Goal: Task Accomplishment & Management: Complete application form

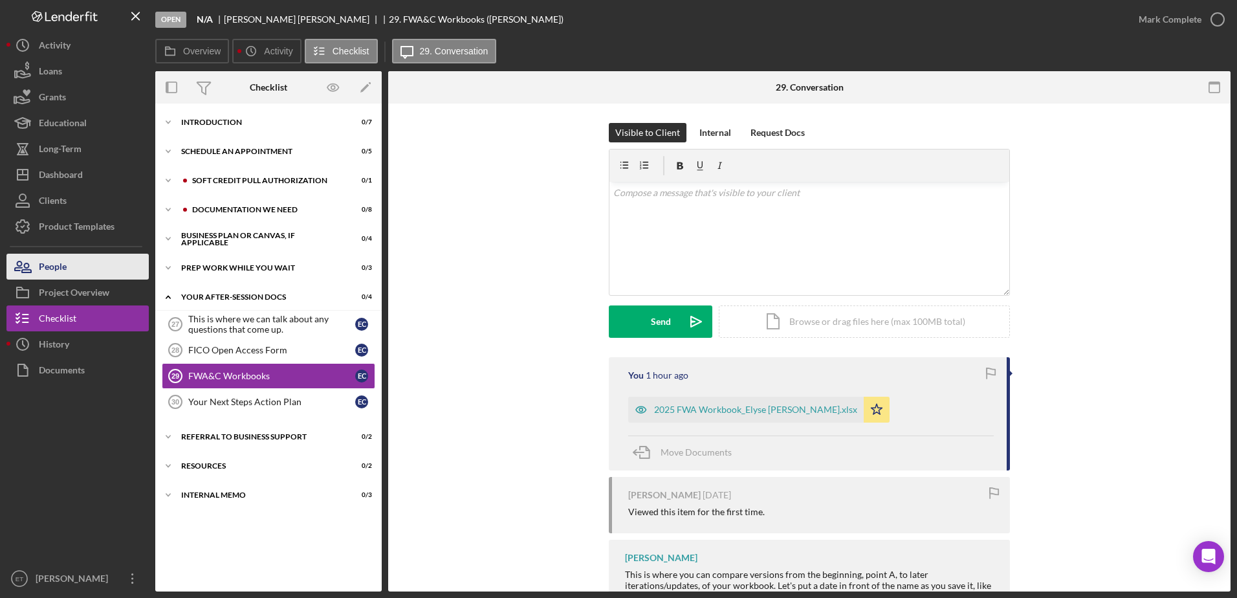
click at [64, 267] on div "People" at bounding box center [53, 268] width 28 height 29
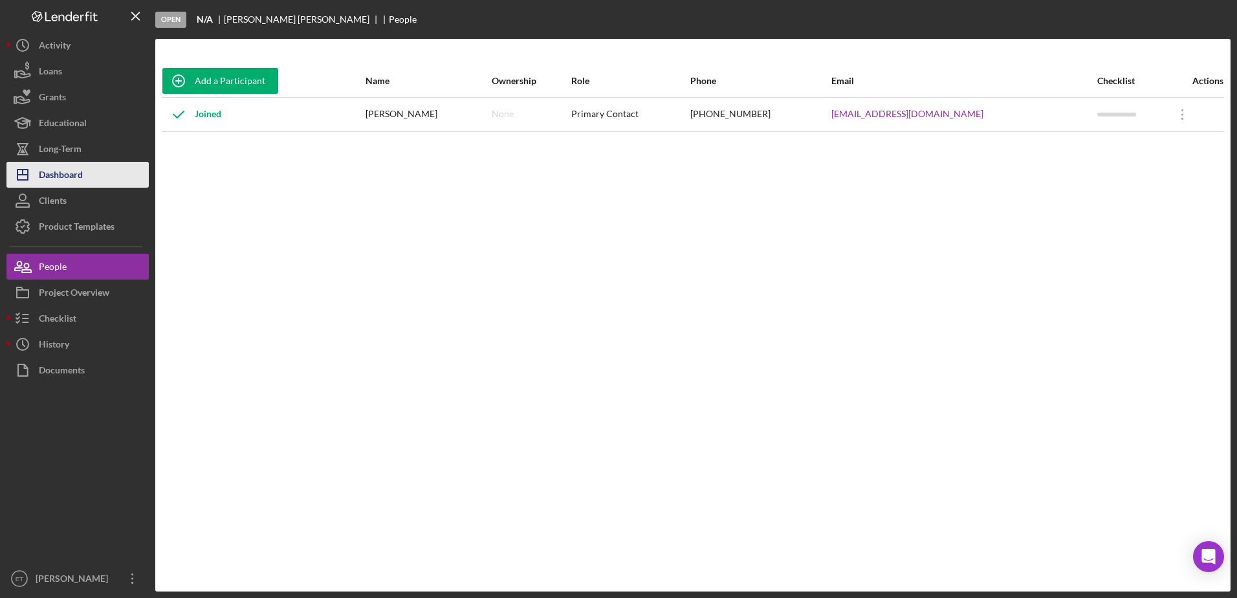
click at [65, 179] on div "Dashboard" at bounding box center [61, 176] width 44 height 29
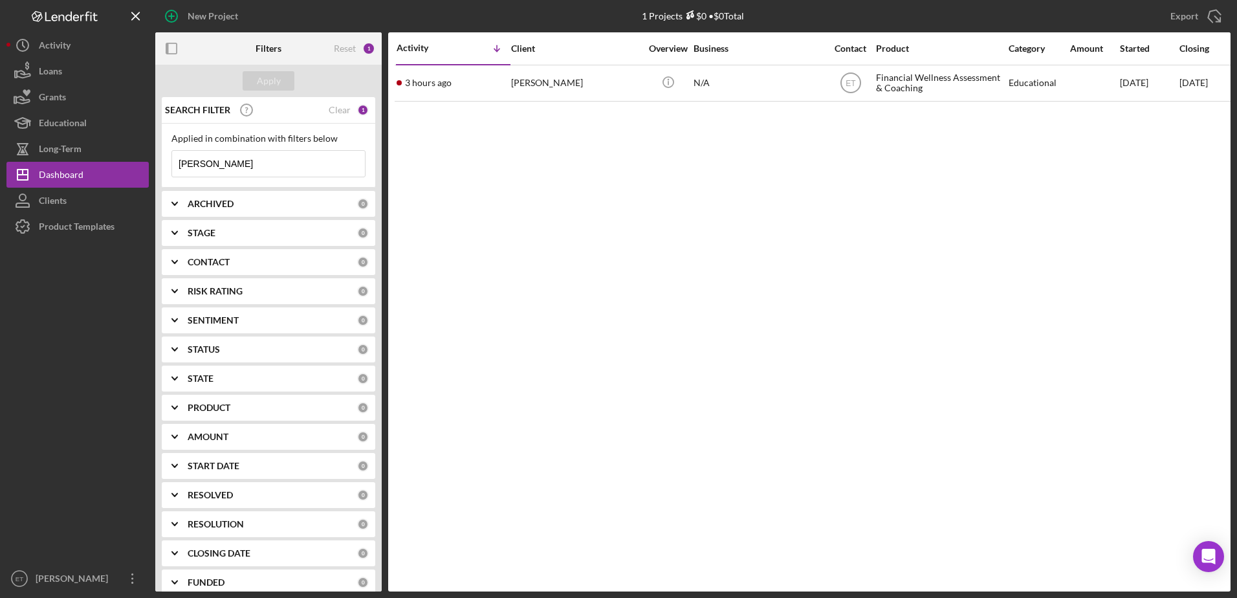
click at [254, 165] on input "[PERSON_NAME]" at bounding box center [268, 164] width 193 height 26
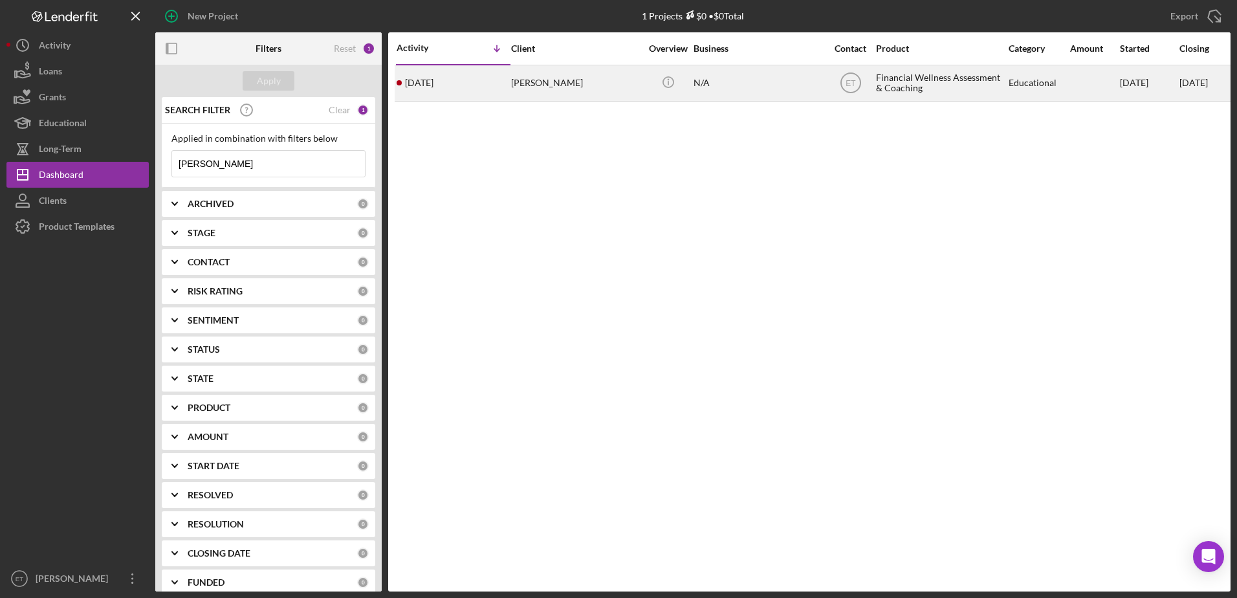
type input "[PERSON_NAME]"
click at [523, 80] on div "[PERSON_NAME]" at bounding box center [575, 83] width 129 height 34
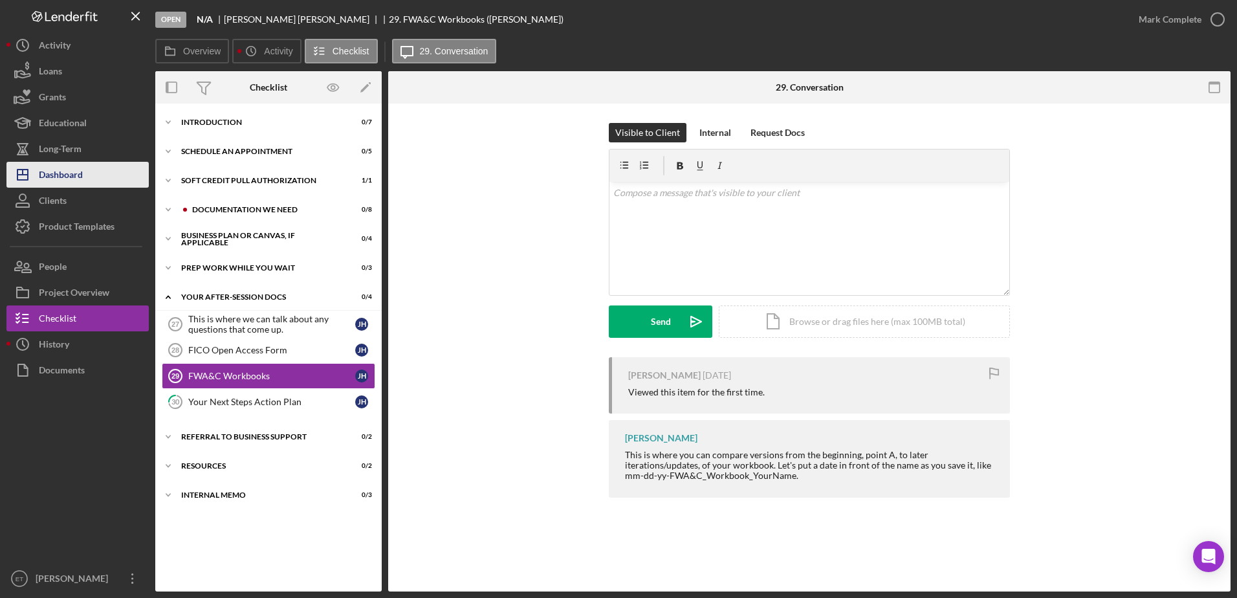
click at [54, 177] on div "Dashboard" at bounding box center [61, 176] width 44 height 29
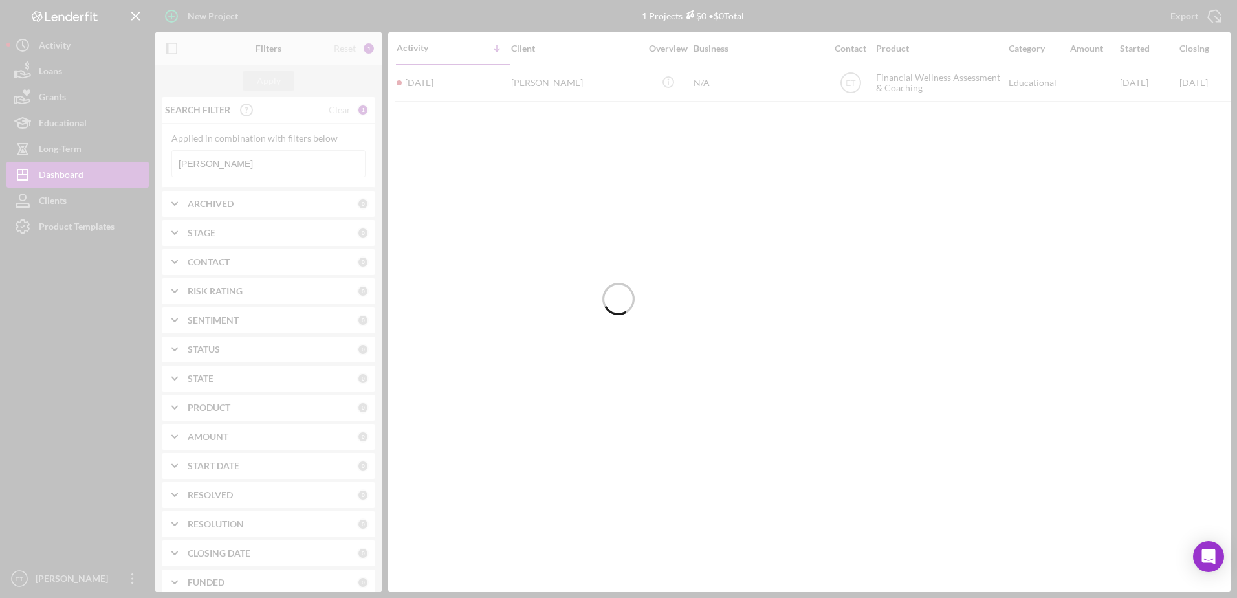
click at [203, 162] on div at bounding box center [618, 299] width 1237 height 598
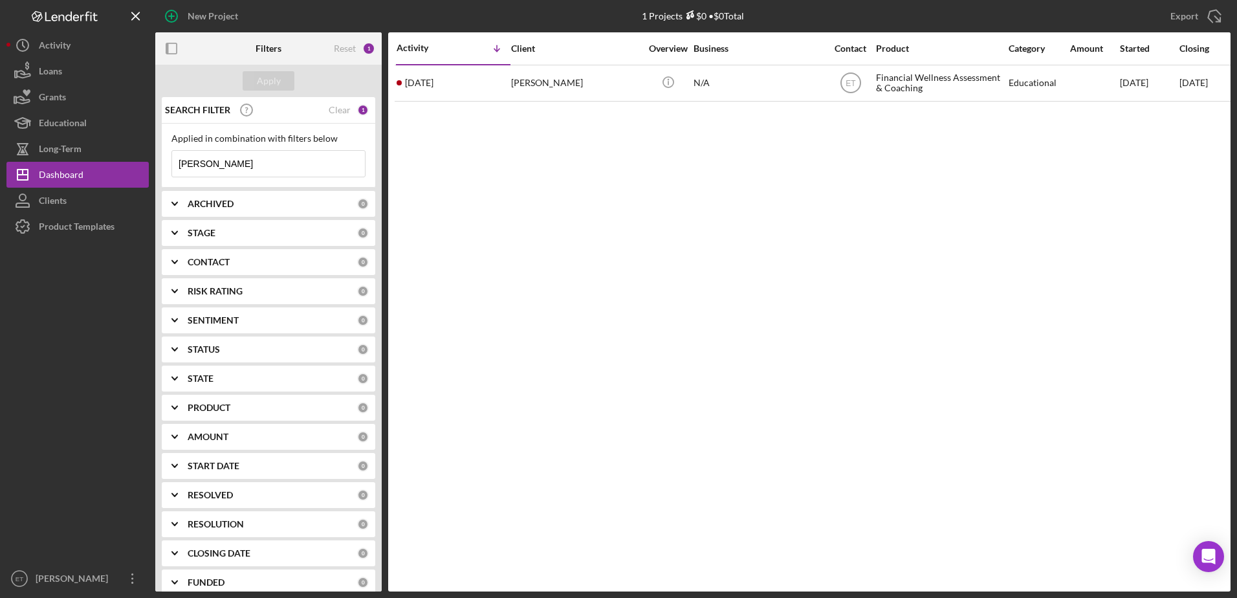
click at [203, 162] on input "[PERSON_NAME]" at bounding box center [268, 164] width 193 height 26
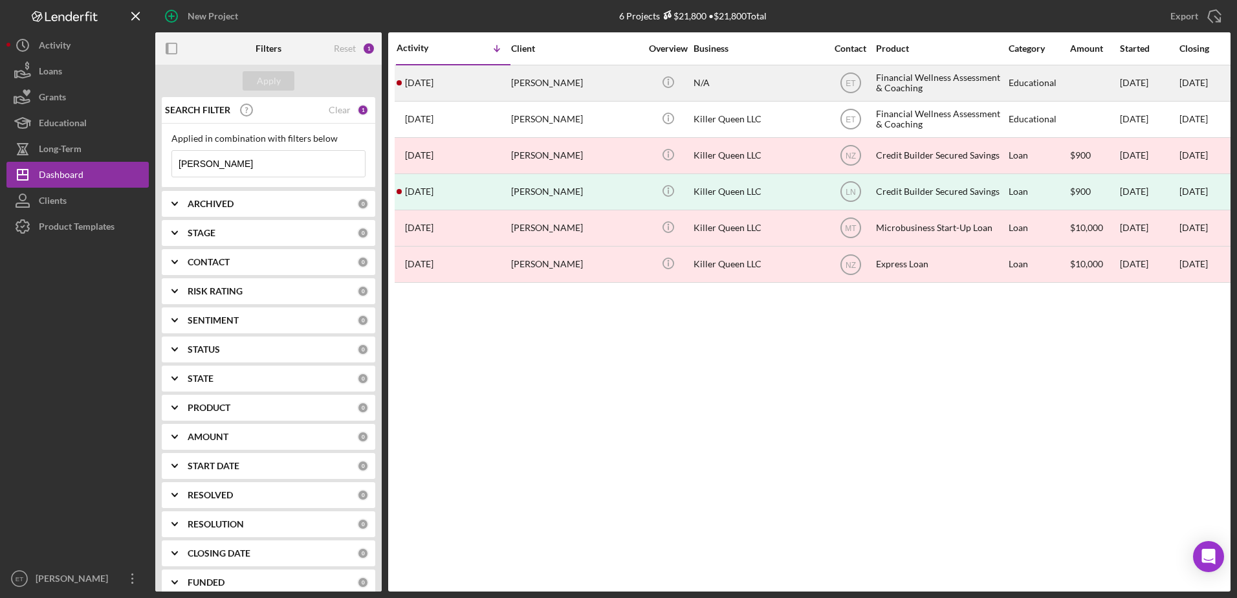
type input "[PERSON_NAME]"
click at [523, 84] on div "[PERSON_NAME]" at bounding box center [575, 83] width 129 height 34
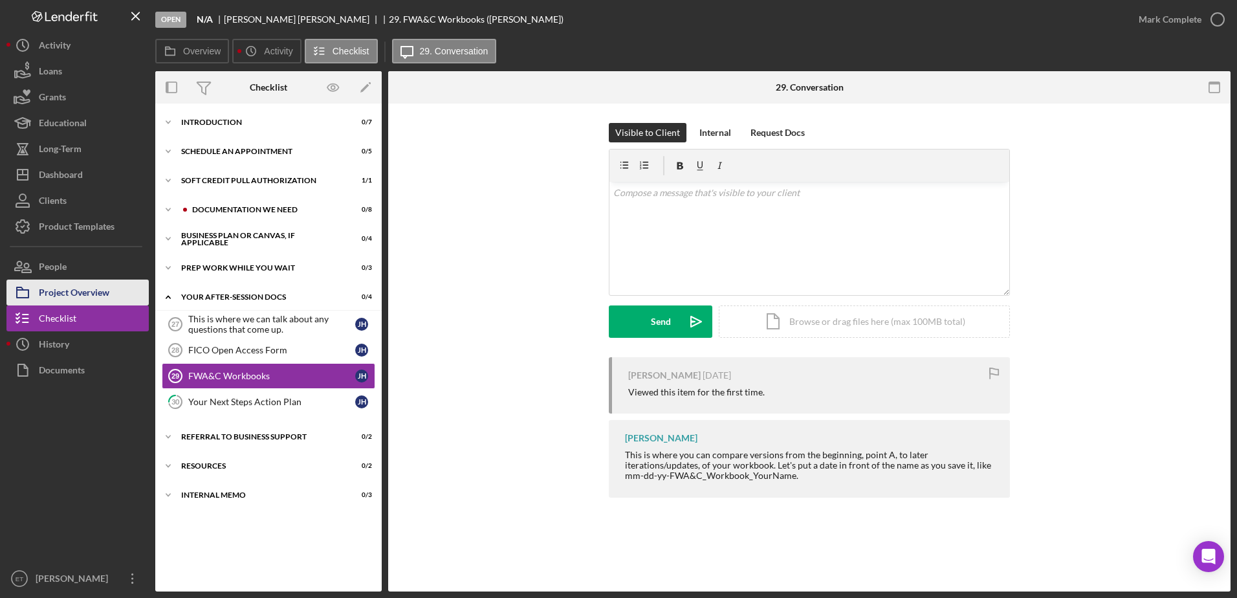
click at [65, 287] on div "Project Overview" at bounding box center [74, 294] width 71 height 29
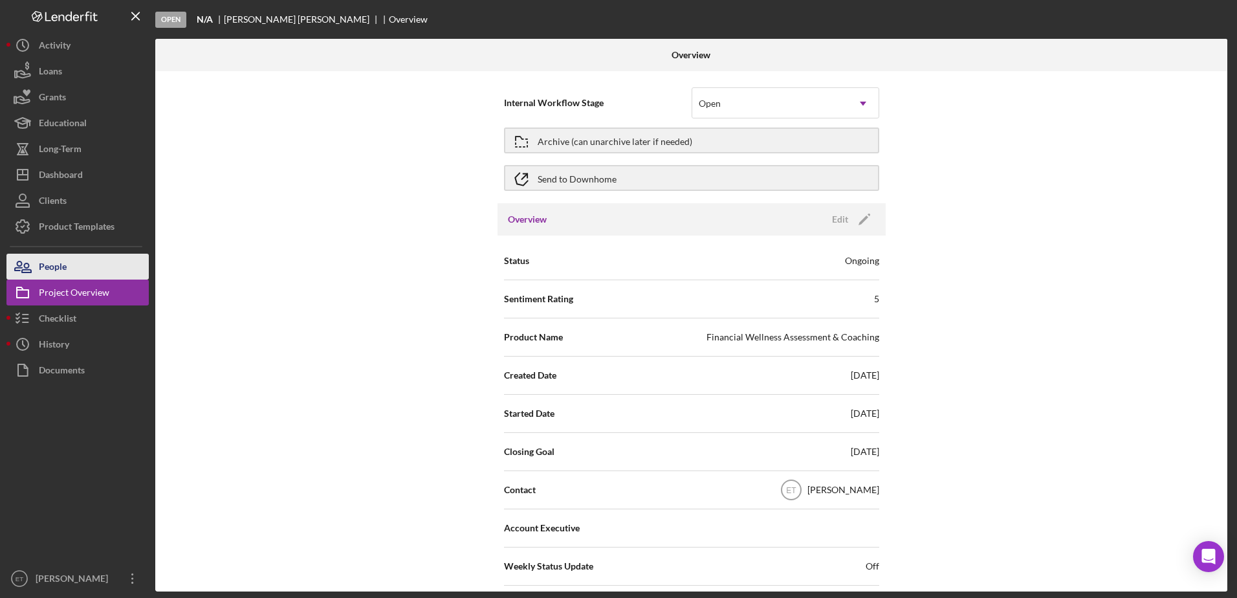
click at [75, 262] on button "People" at bounding box center [77, 267] width 142 height 26
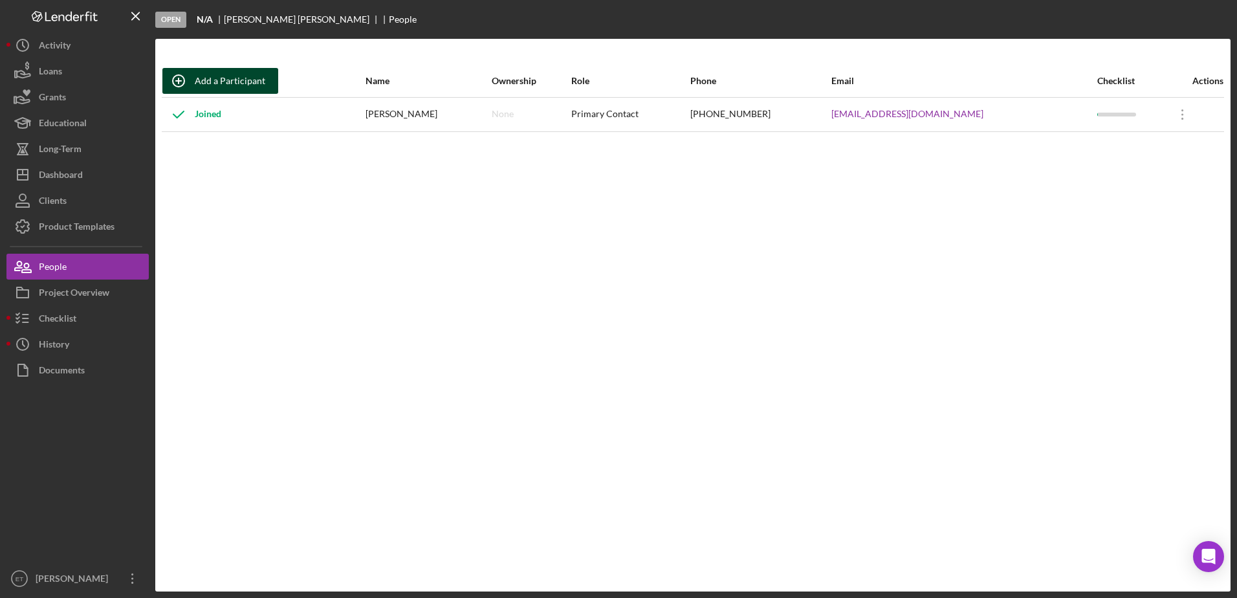
click at [249, 82] on div "Add a Participant" at bounding box center [230, 81] width 71 height 26
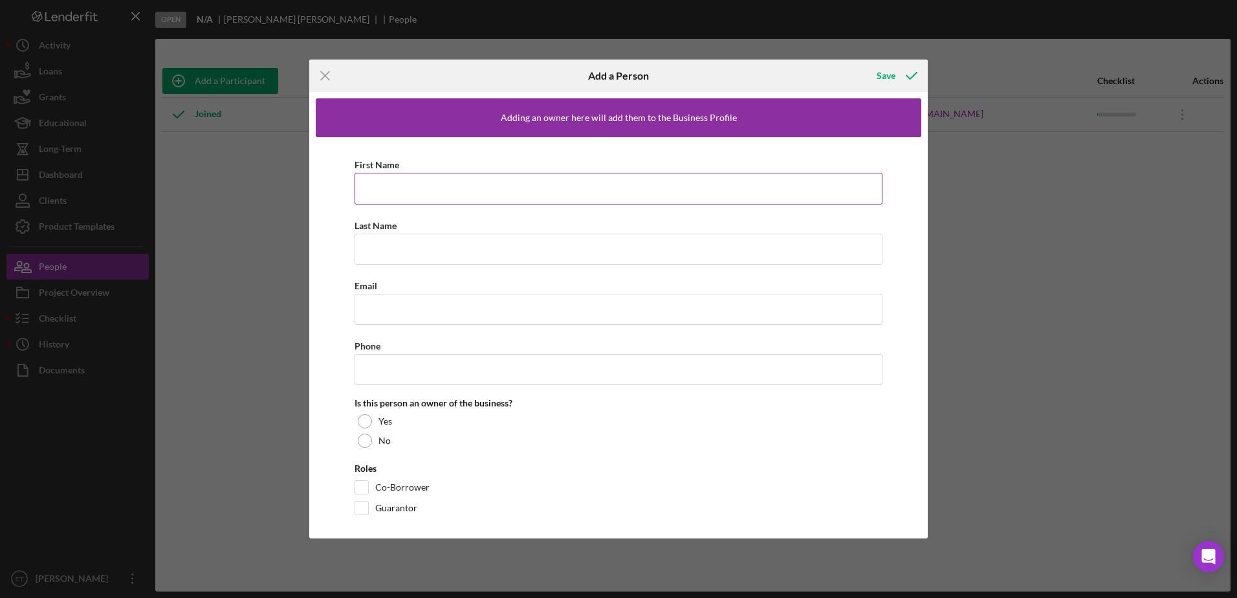
click at [424, 192] on input "First Name" at bounding box center [619, 188] width 528 height 31
click at [420, 188] on input "[PERSON_NAME]" at bounding box center [619, 188] width 528 height 31
type input "[PERSON_NAME]"
click at [406, 245] on input "Last Name" at bounding box center [619, 249] width 528 height 31
type input "[PERSON_NAME]"
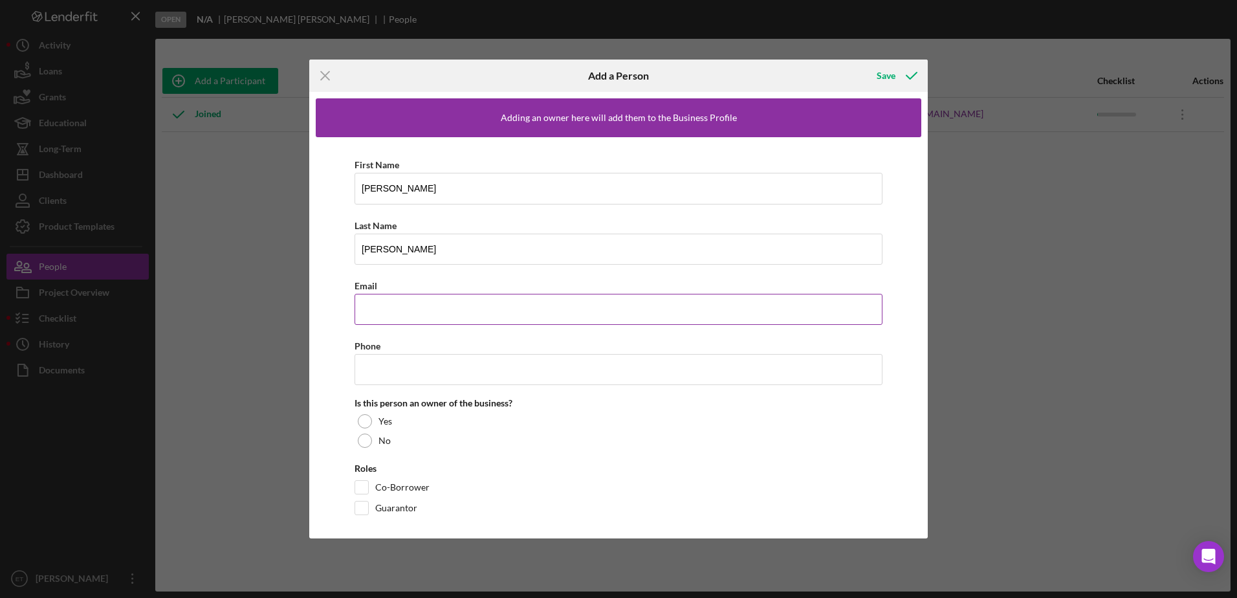
click at [397, 317] on input "Email" at bounding box center [619, 309] width 528 height 31
type input "[EMAIL_ADDRESS][PERSON_NAME][DOMAIN_NAME]"
click at [391, 376] on input "Phone" at bounding box center [619, 369] width 528 height 31
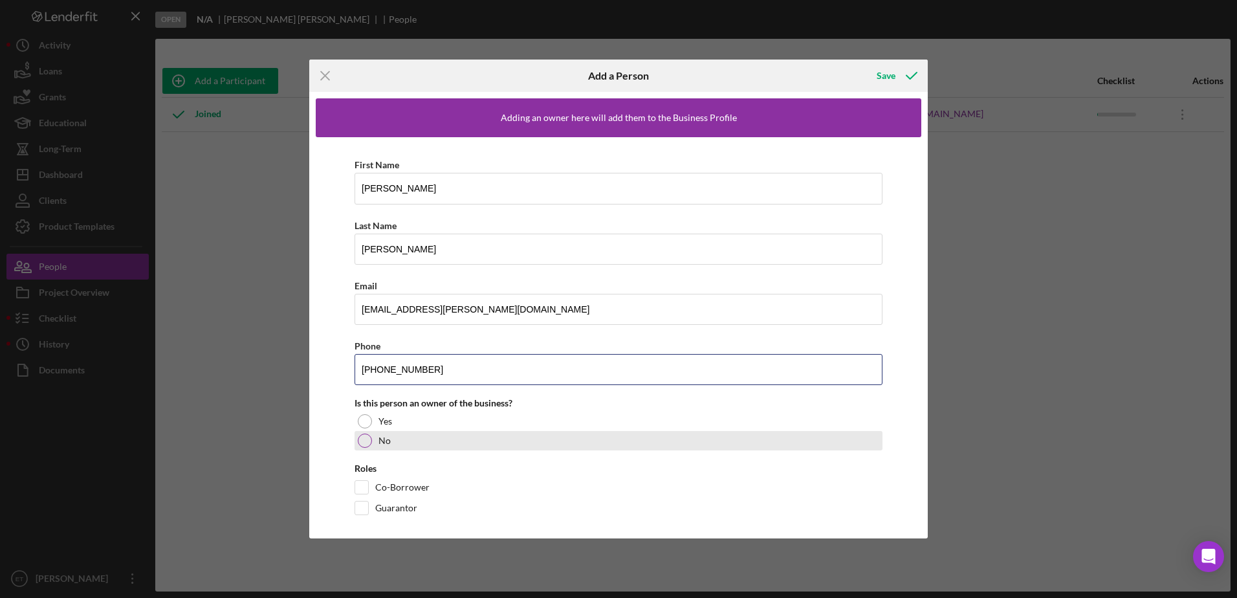
type input "[PHONE_NUMBER]"
click at [366, 441] on div at bounding box center [365, 441] width 14 height 14
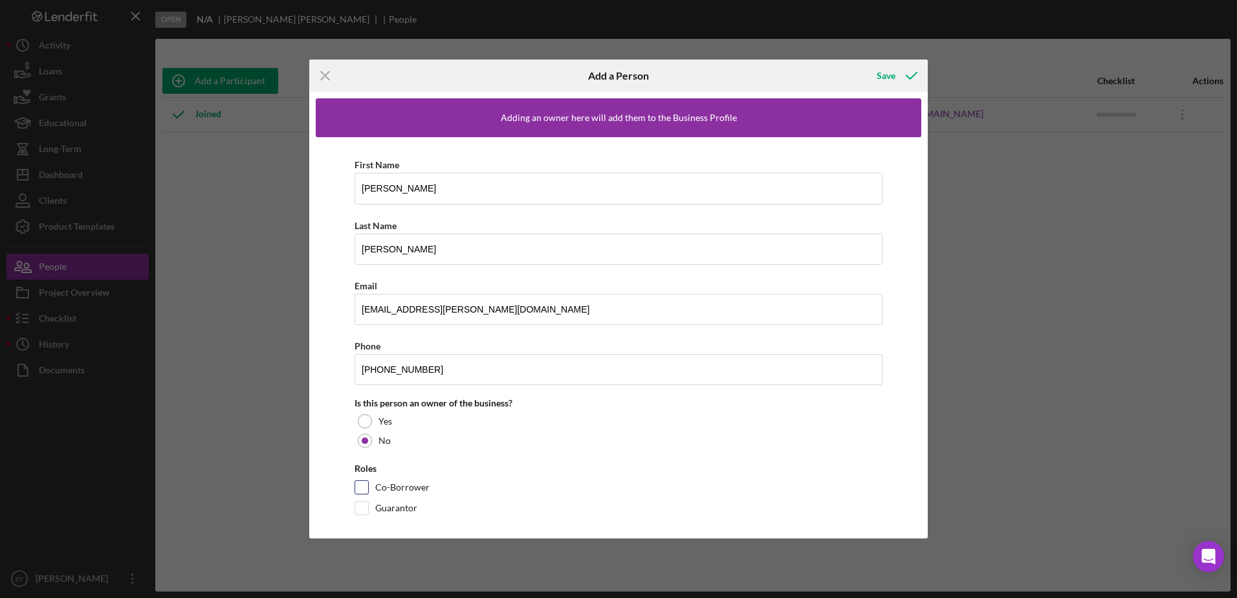
click at [366, 489] on input "Co-Borrower" at bounding box center [361, 487] width 13 height 13
checkbox input "true"
click at [523, 79] on div "Save" at bounding box center [886, 76] width 19 height 26
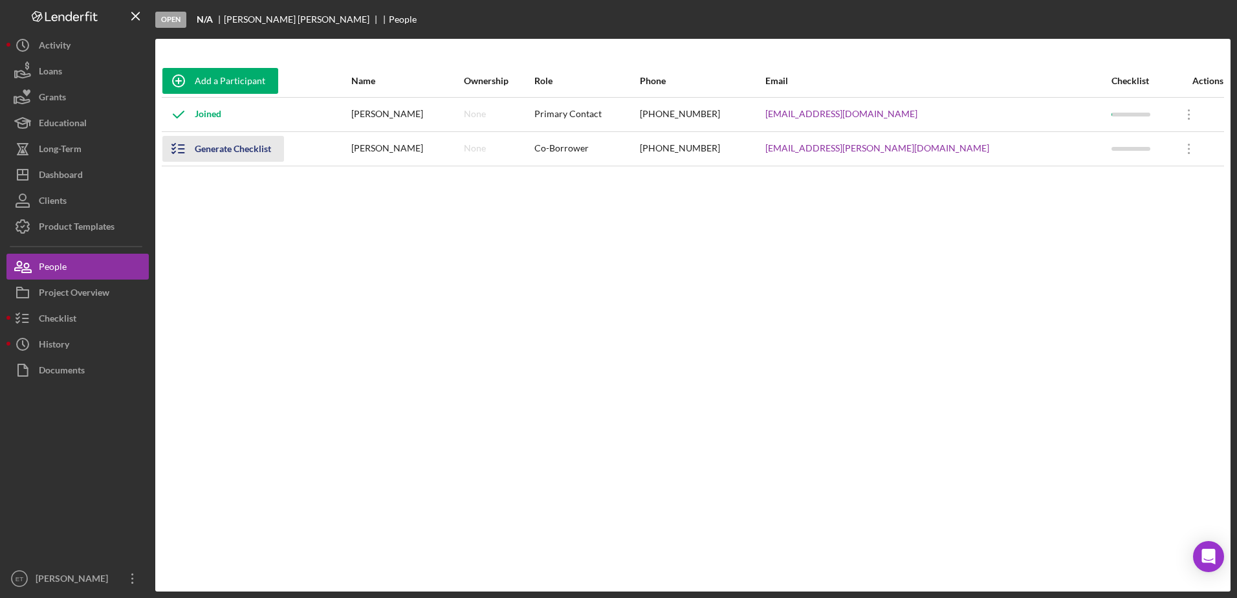
click at [230, 149] on div "Generate Checklist" at bounding box center [233, 149] width 76 height 26
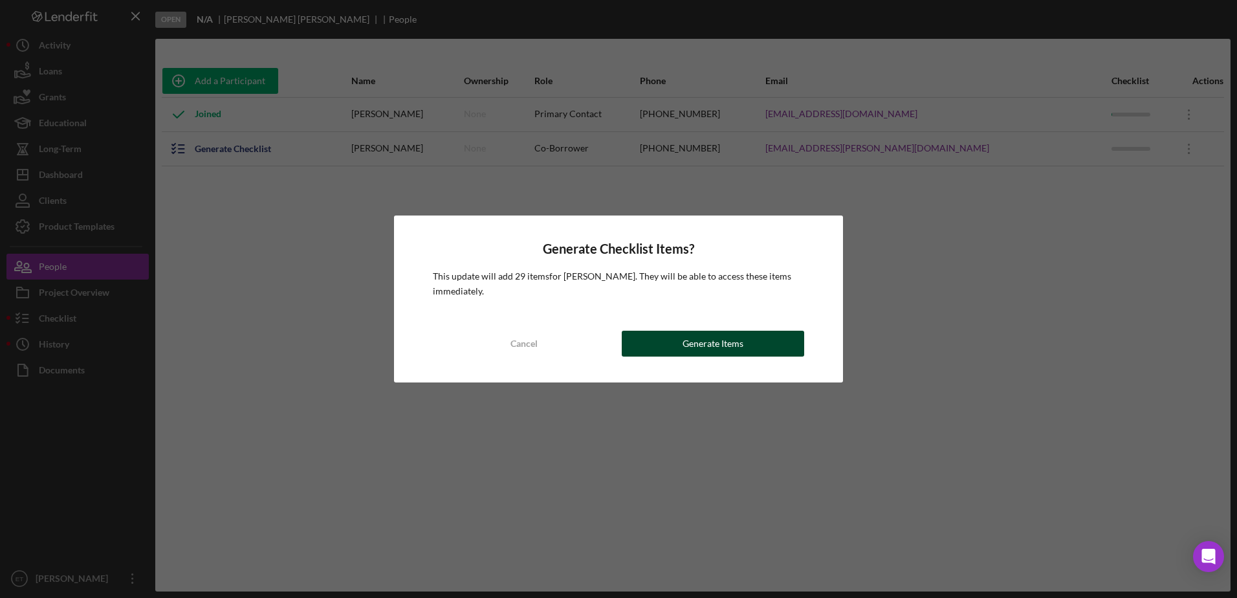
click at [523, 347] on button "Generate Items" at bounding box center [713, 344] width 182 height 26
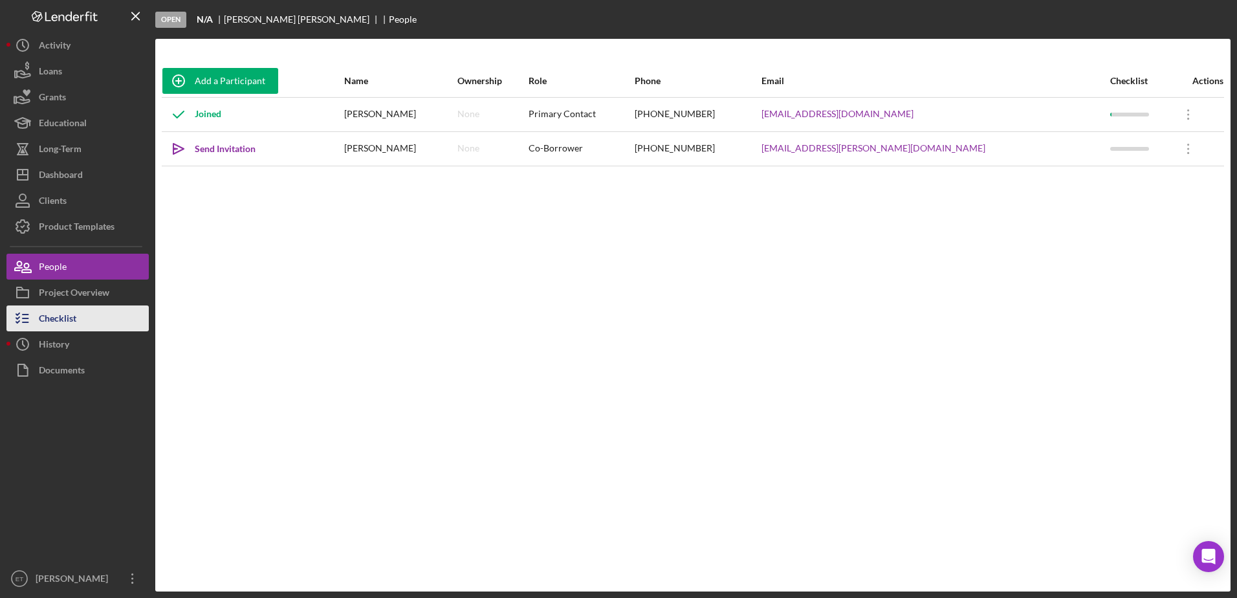
click at [57, 320] on div "Checklist" at bounding box center [58, 319] width 38 height 29
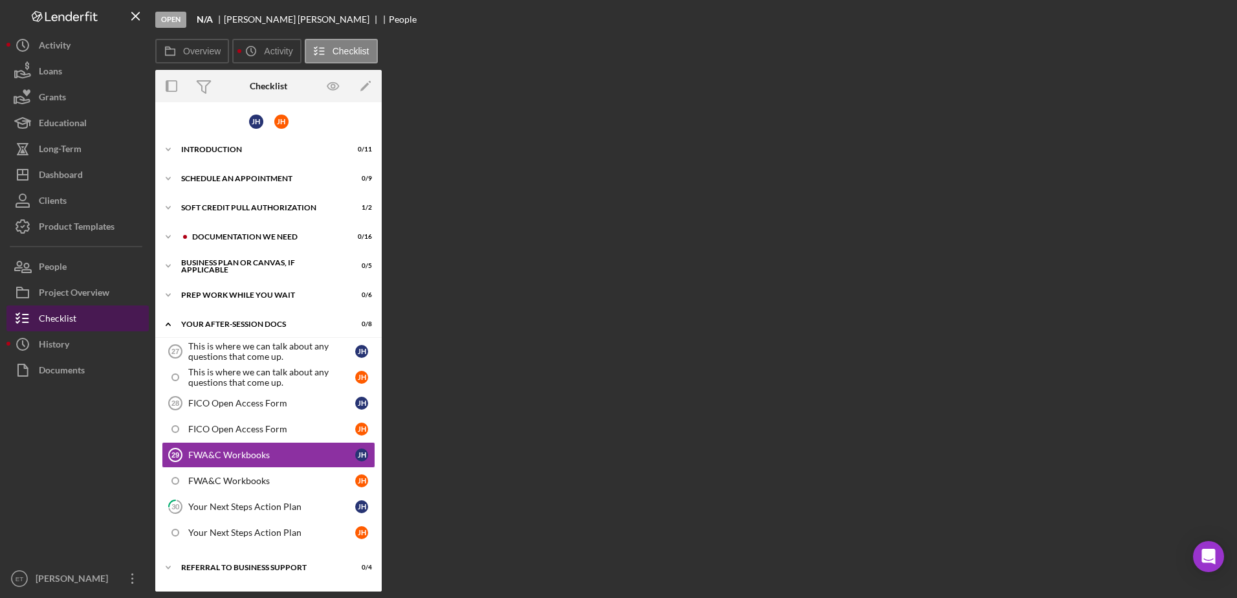
scroll to position [54, 0]
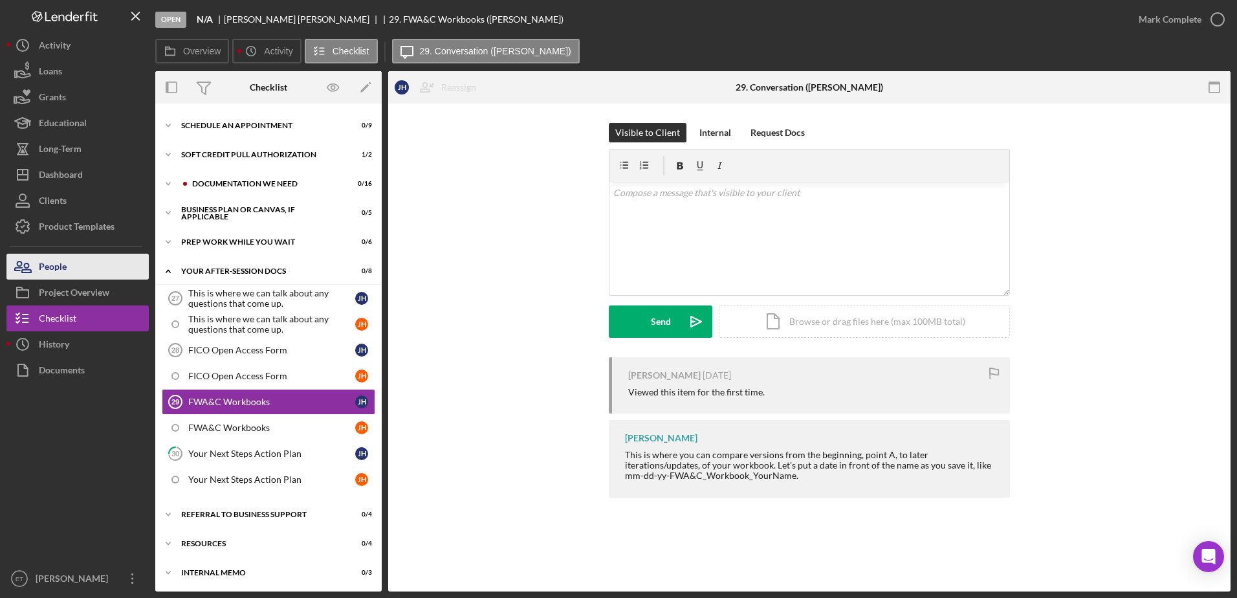
click at [56, 267] on div "People" at bounding box center [53, 268] width 28 height 29
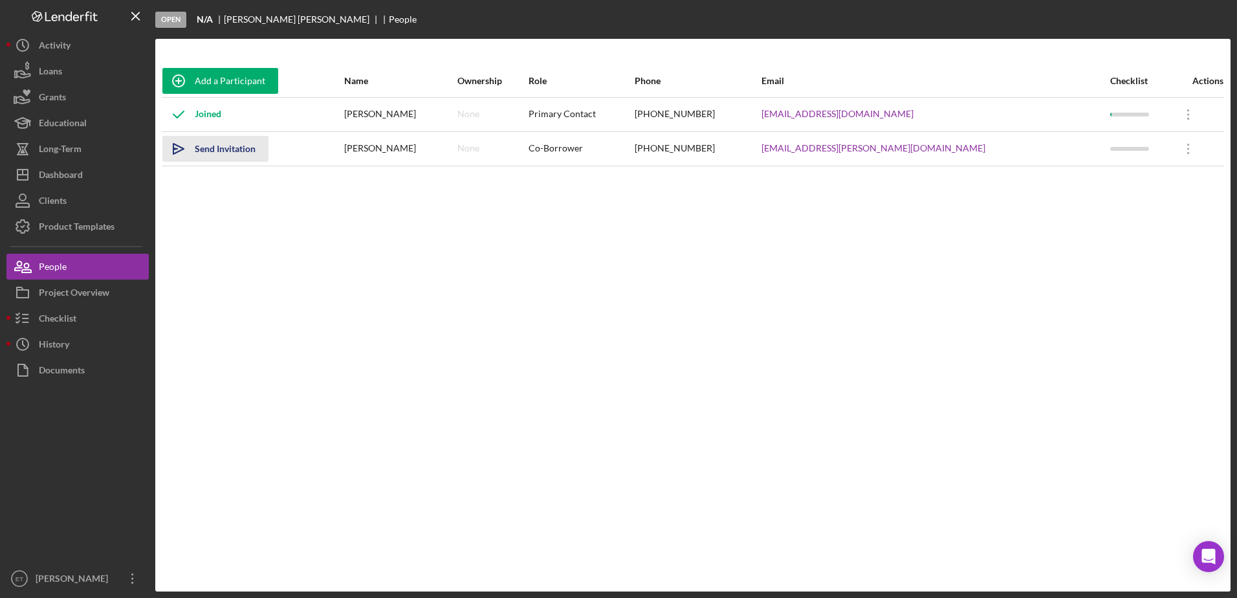
click at [178, 148] on icon "Icon/icon-invite-send" at bounding box center [178, 149] width 32 height 32
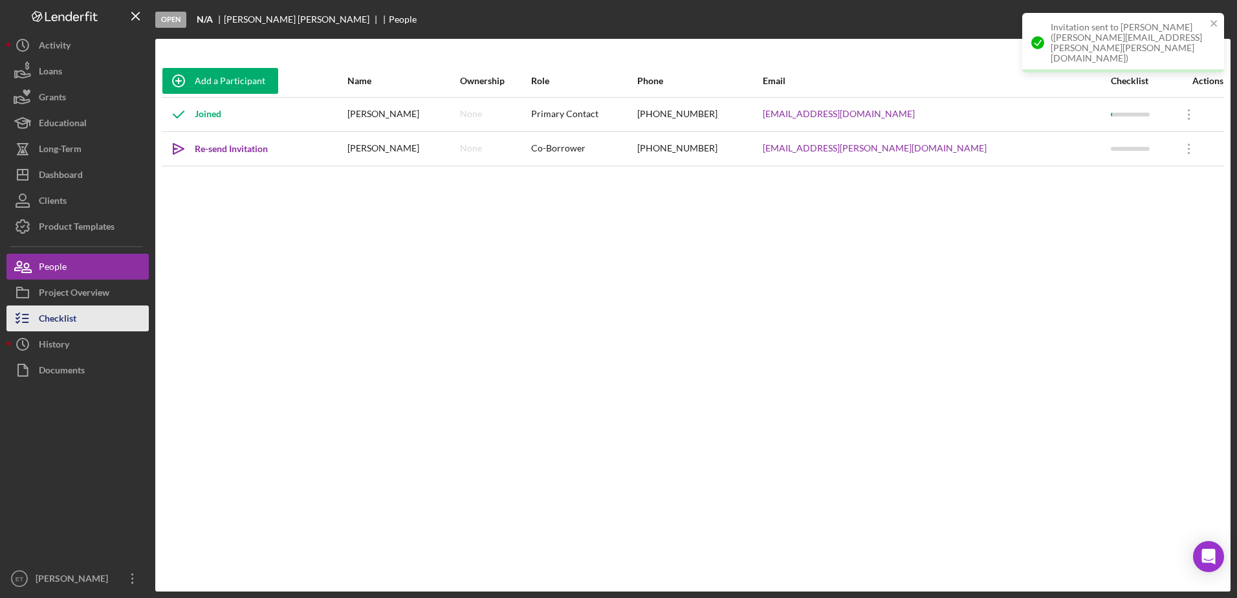
click at [65, 321] on div "Checklist" at bounding box center [58, 319] width 38 height 29
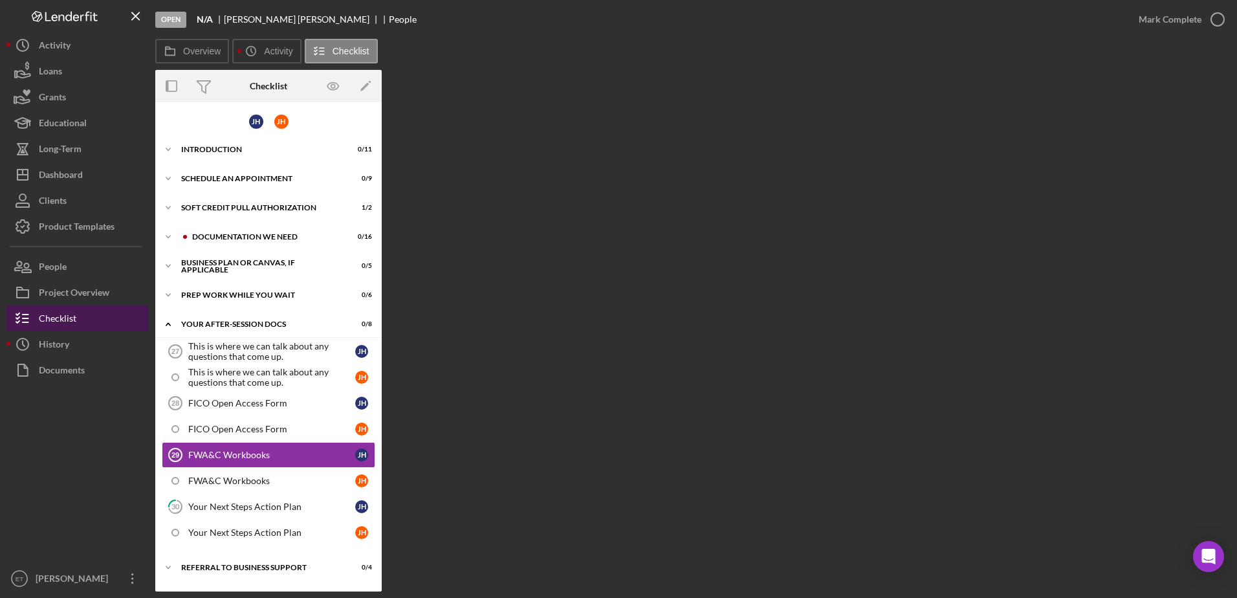
scroll to position [54, 0]
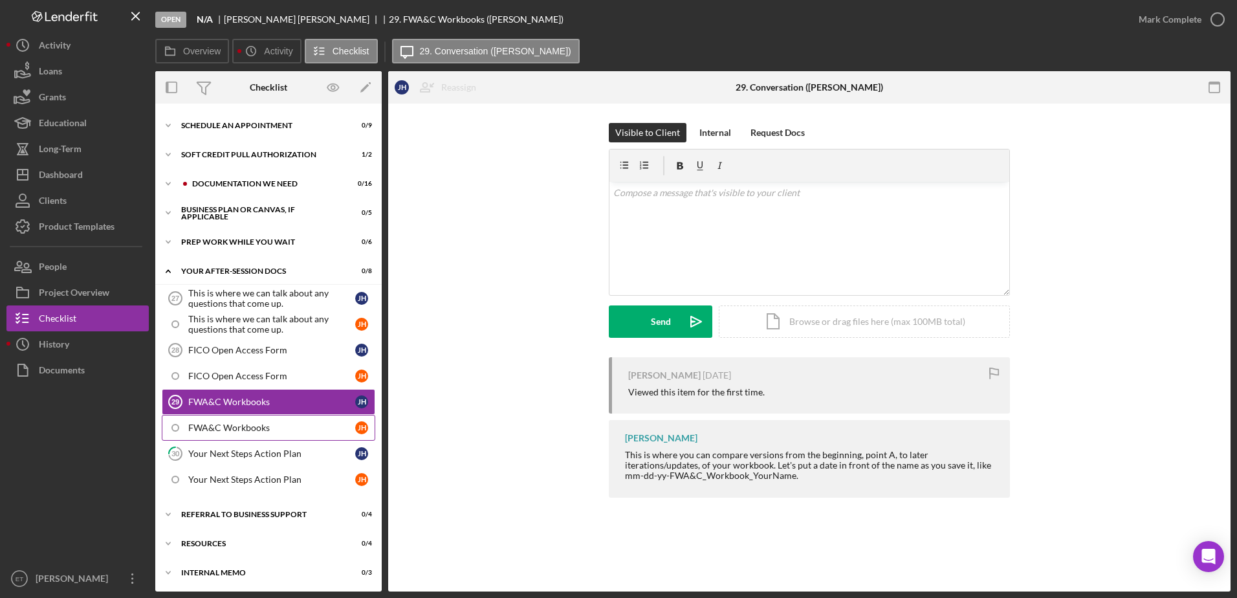
click at [231, 430] on div "FWA&C Workbooks" at bounding box center [271, 428] width 167 height 10
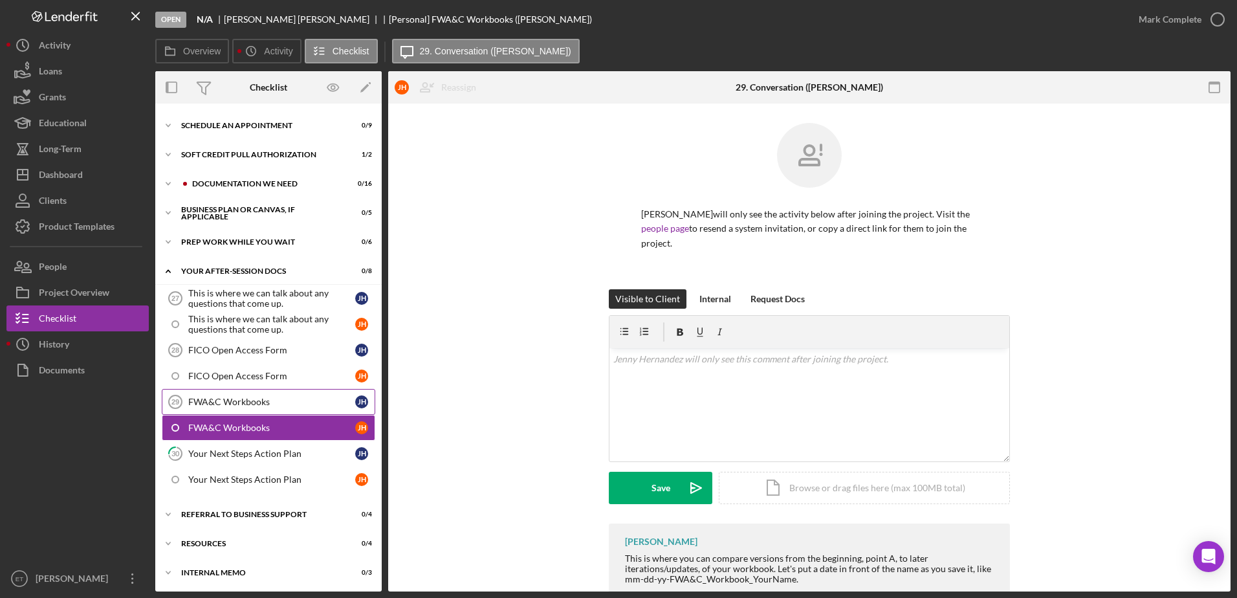
click at [219, 402] on div "FWA&C Workbooks" at bounding box center [271, 402] width 167 height 10
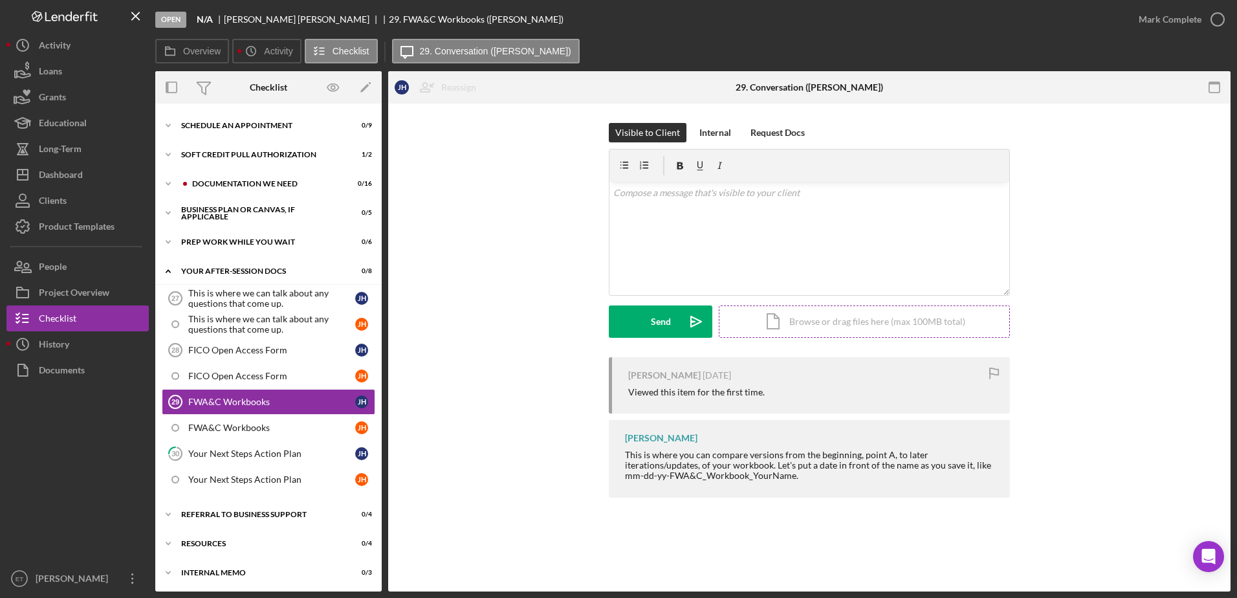
click at [523, 324] on div "Icon/Document Browse or drag files here (max 100MB total) Tap to choose files o…" at bounding box center [864, 321] width 291 height 32
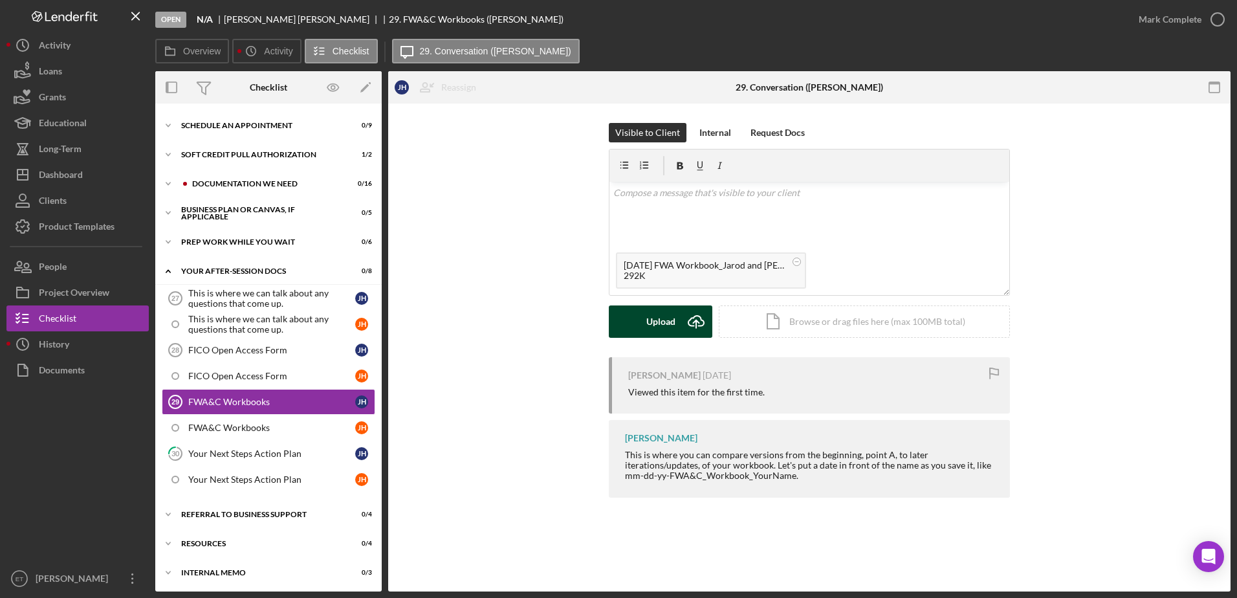
click at [523, 321] on div "Upload" at bounding box center [660, 321] width 29 height 32
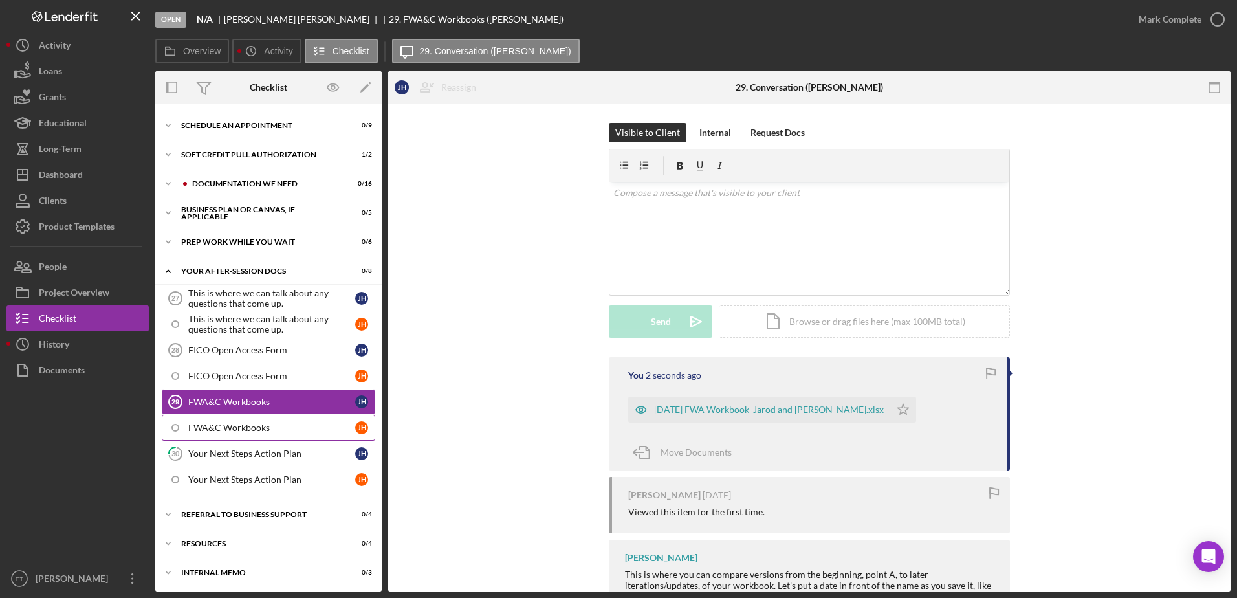
click at [223, 428] on div "FWA&C Workbooks" at bounding box center [271, 428] width 167 height 10
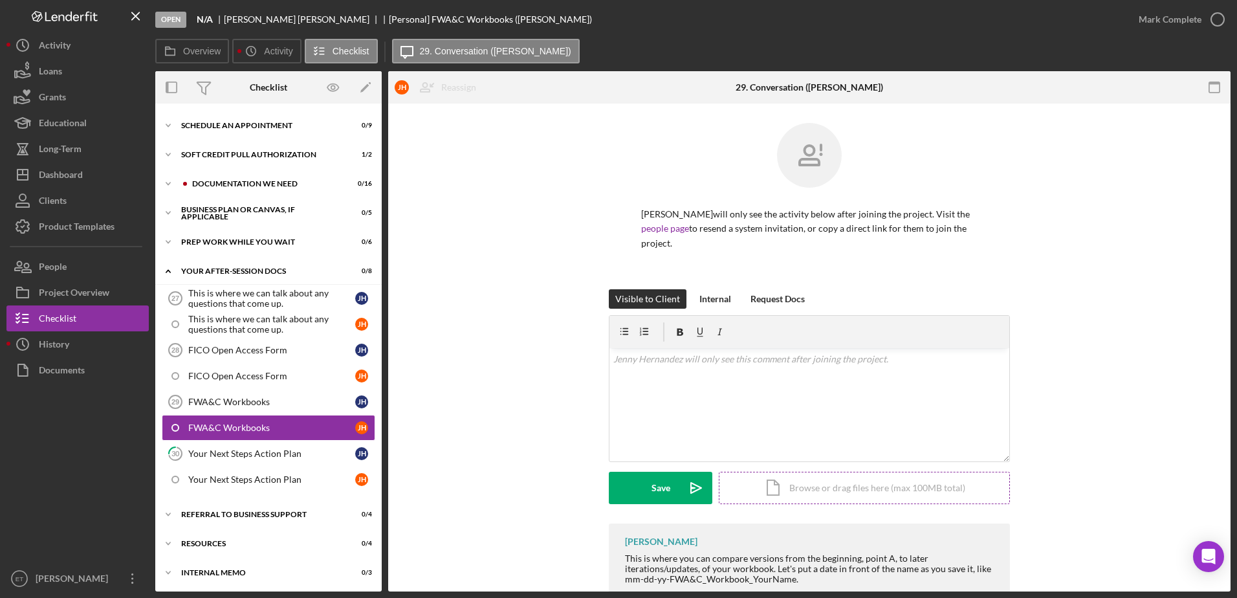
click at [523, 490] on div "Icon/Document Browse or drag files here (max 100MB total) Tap to choose files o…" at bounding box center [864, 488] width 291 height 32
click at [523, 488] on div "Upload" at bounding box center [660, 488] width 29 height 32
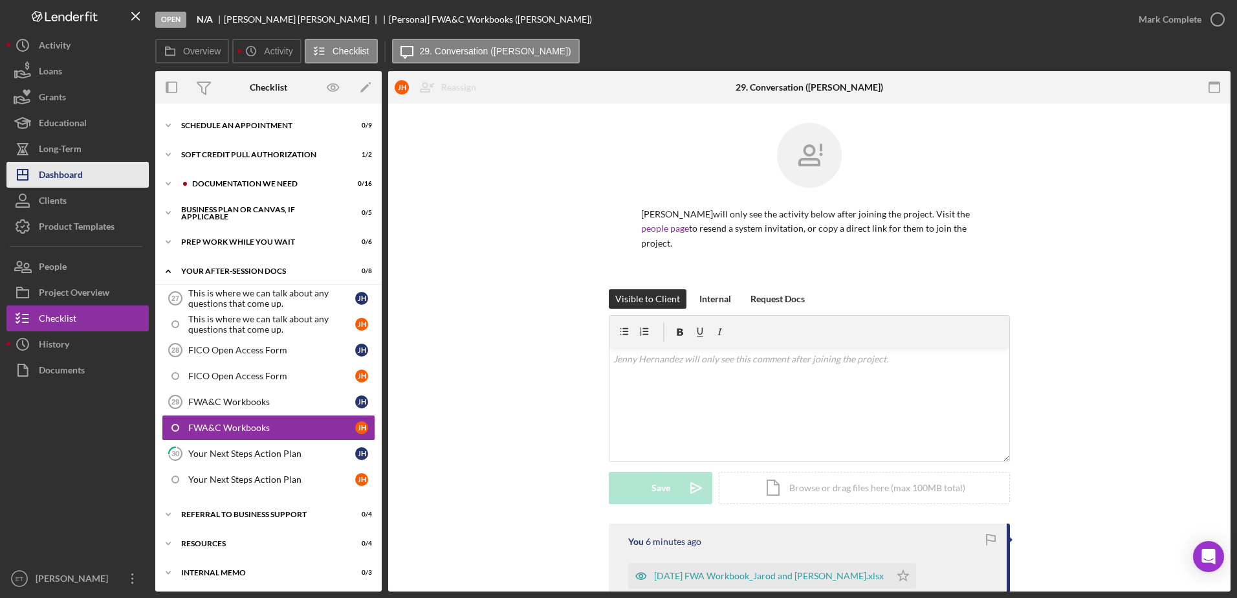
click at [58, 181] on div "Dashboard" at bounding box center [61, 176] width 44 height 29
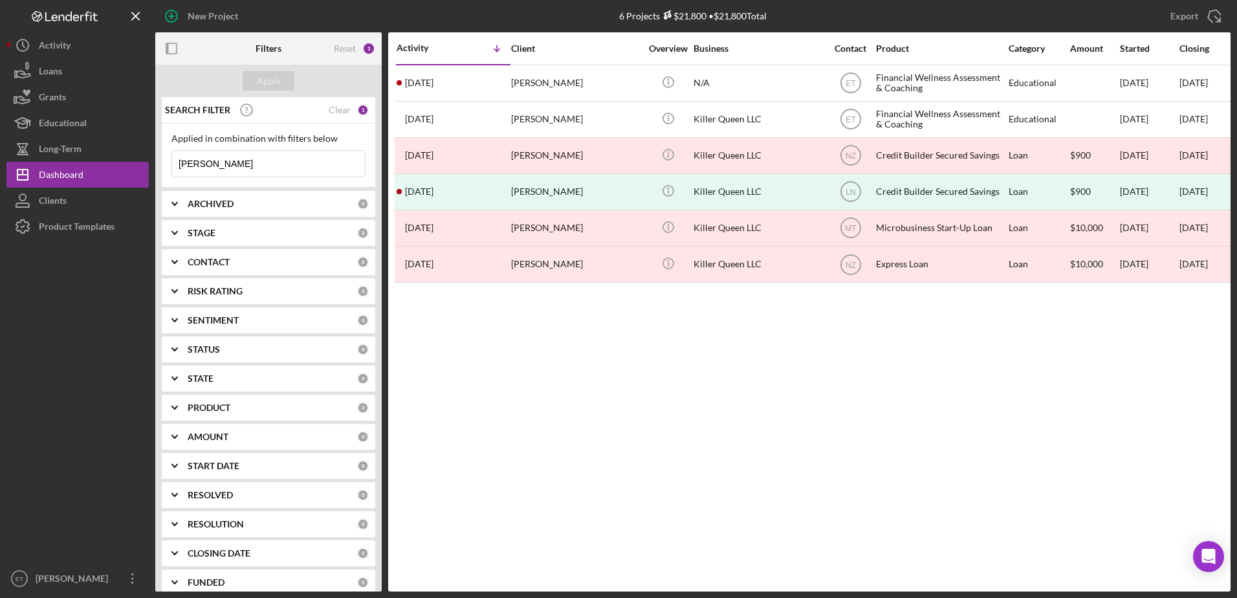
click at [267, 164] on input "[PERSON_NAME]" at bounding box center [268, 164] width 193 height 26
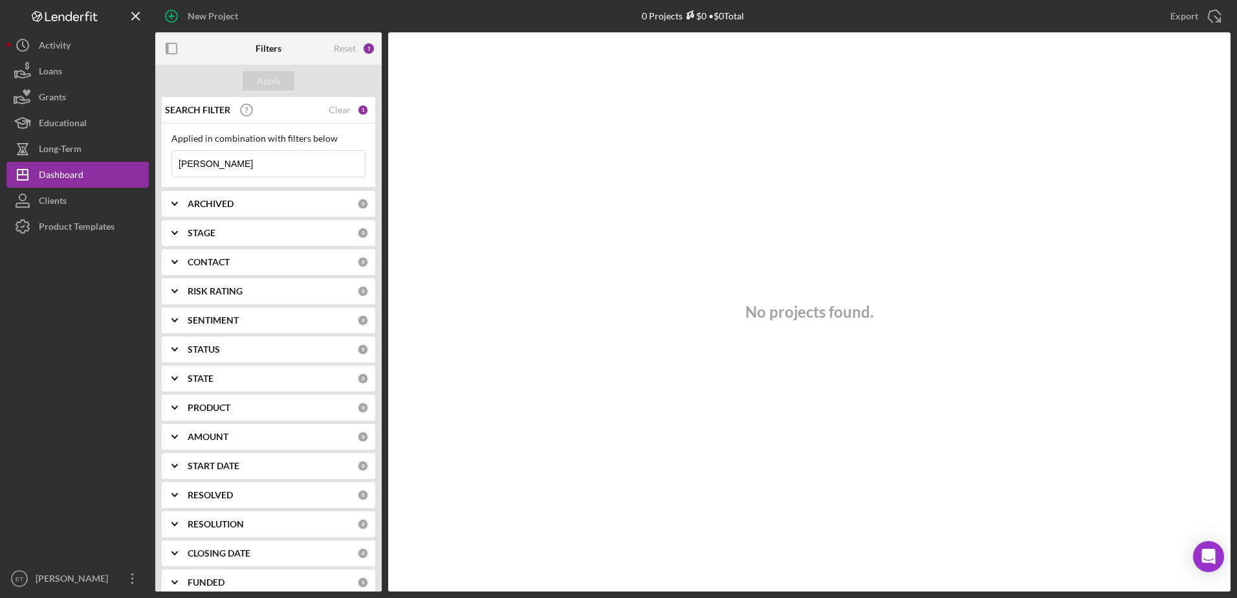
click at [267, 164] on input "[PERSON_NAME]" at bounding box center [268, 164] width 193 height 26
type input "Safety"
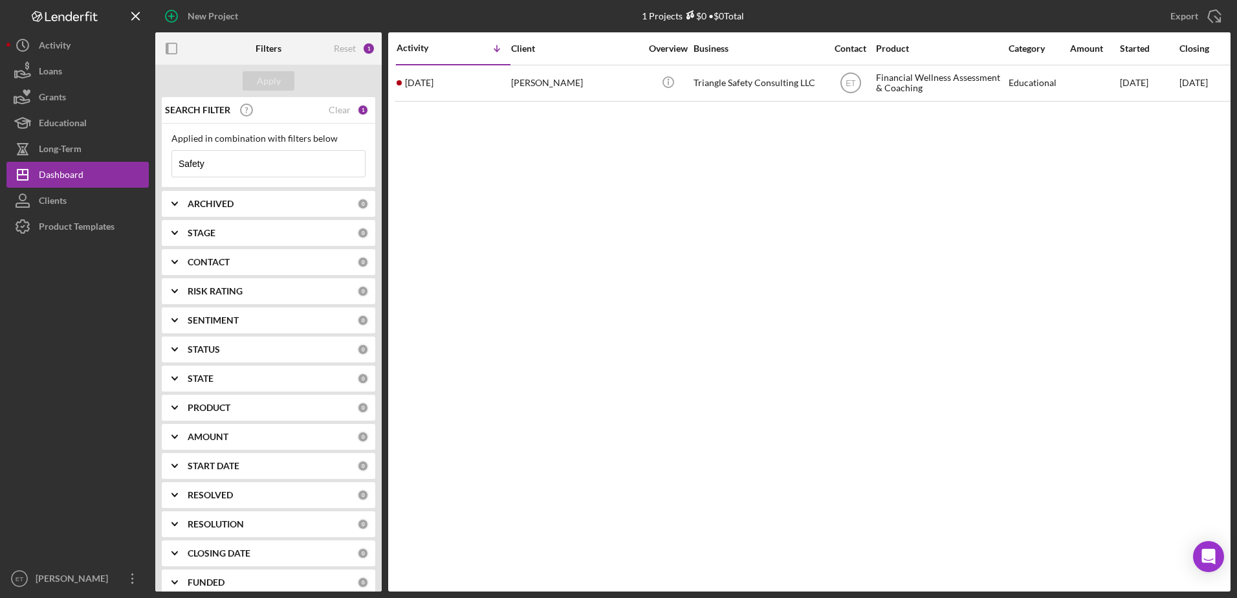
click at [267, 164] on input "Safety" at bounding box center [268, 164] width 193 height 26
click at [54, 198] on div "Clients" at bounding box center [53, 202] width 28 height 29
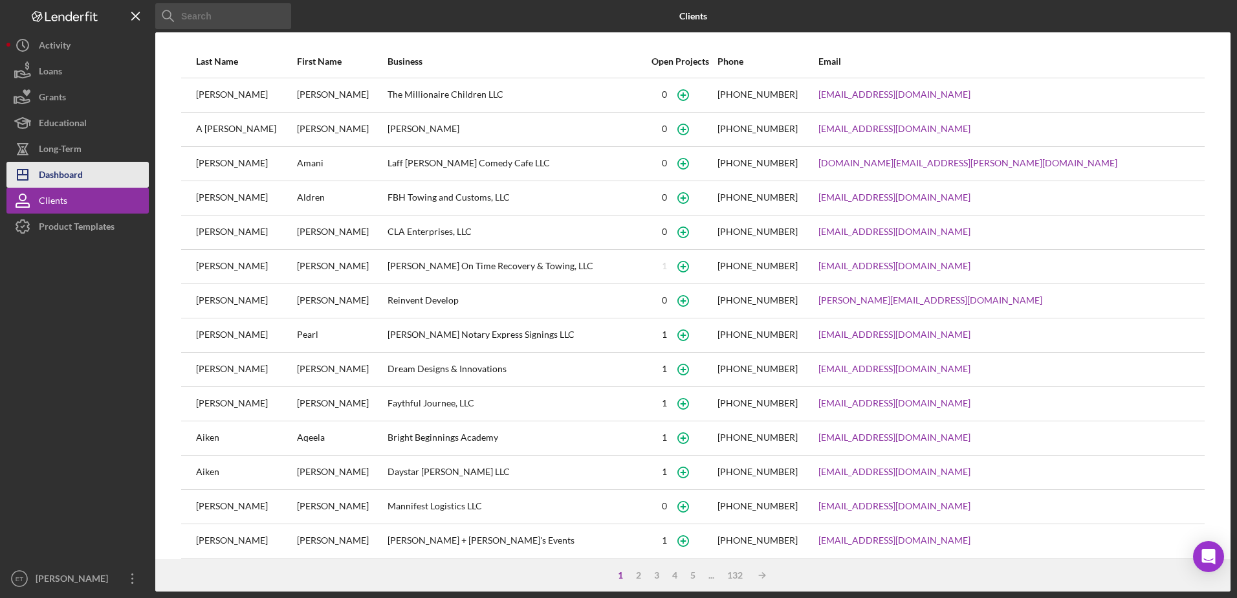
click at [70, 171] on div "Dashboard" at bounding box center [61, 176] width 44 height 29
